Goal: Task Accomplishment & Management: Manage account settings

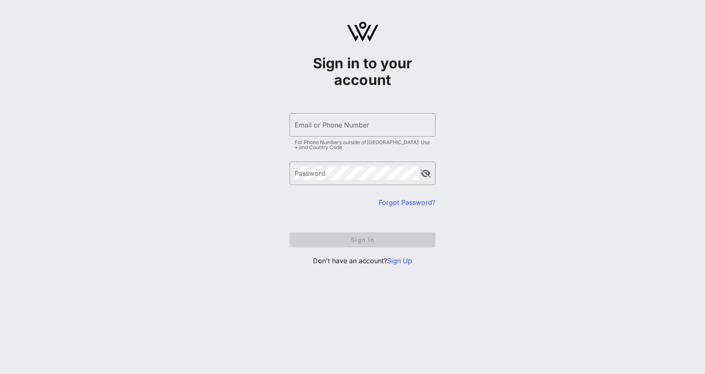
type input "[EMAIL_ADDRESS][DOMAIN_NAME]"
click at [346, 218] on form "​ Email or Phone Number [EMAIL_ADDRESS][DOMAIN_NAME] For Phone Numbers outside …" at bounding box center [363, 180] width 146 height 151
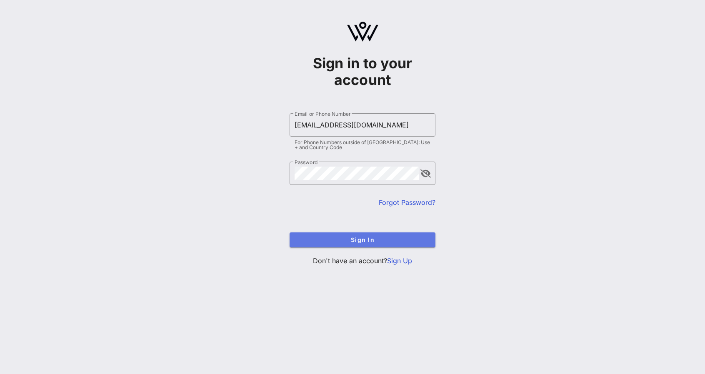
click at [352, 234] on button "Sign In" at bounding box center [363, 240] width 146 height 15
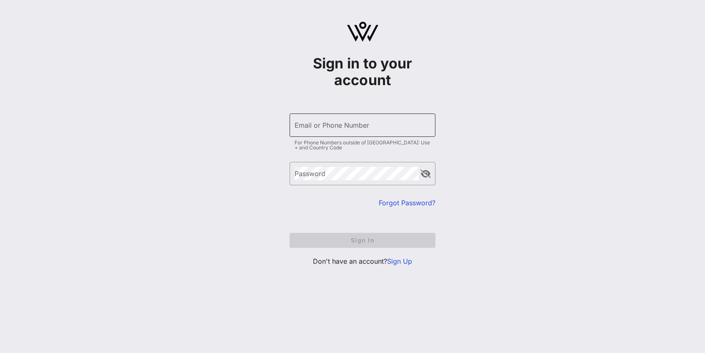
click at [324, 127] on input "Email or Phone Number" at bounding box center [363, 124] width 136 height 13
type input "[EMAIL_ADDRESS][DOMAIN_NAME]"
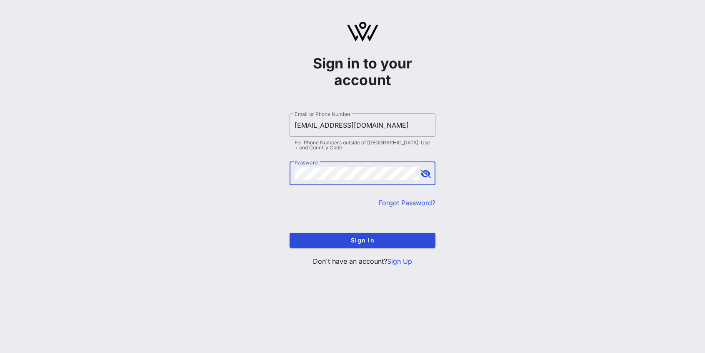
click at [336, 231] on form "​ Email or Phone Number [EMAIL_ADDRESS][DOMAIN_NAME] For Phone Numbers outside …" at bounding box center [363, 180] width 146 height 151
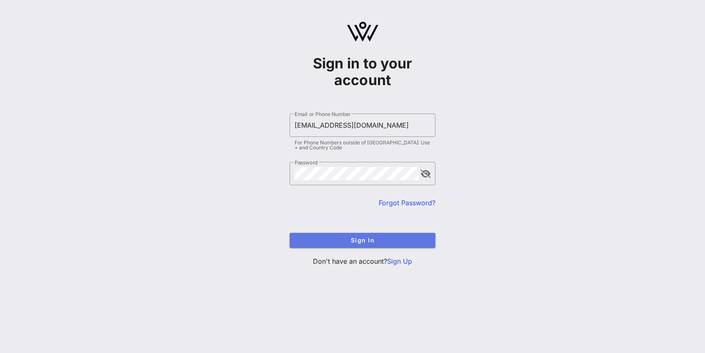
click at [336, 240] on span "Sign In" at bounding box center [362, 239] width 133 height 7
